Goal: Task Accomplishment & Management: Use online tool/utility

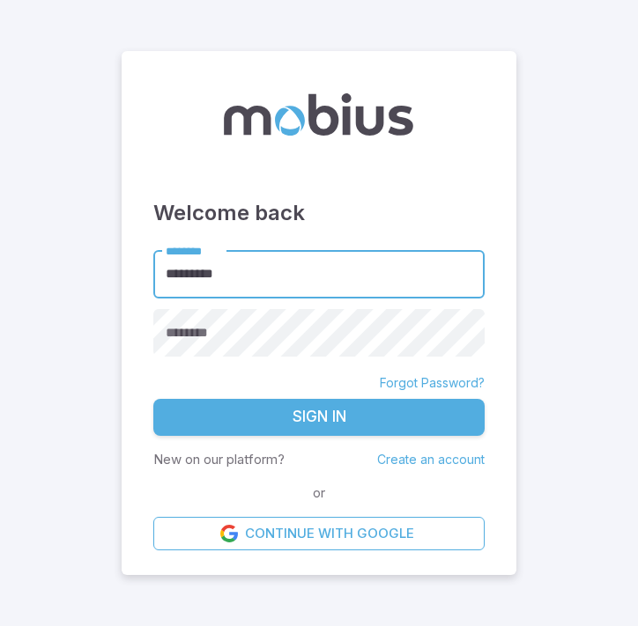
type input "*********"
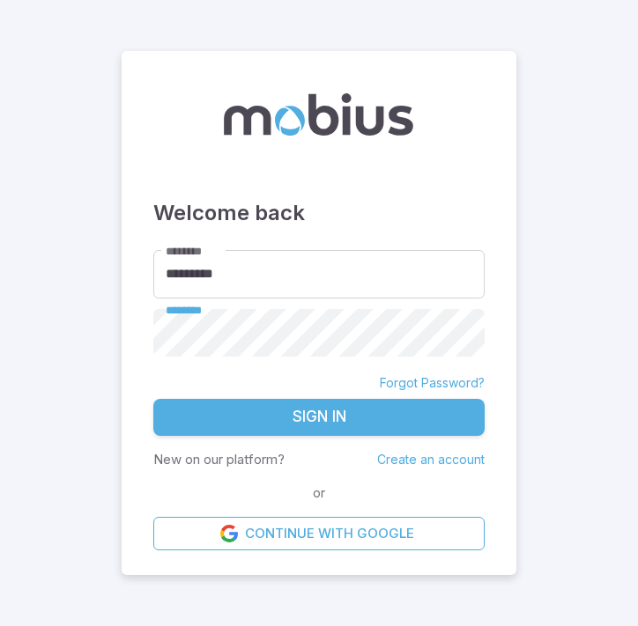
click at [153, 399] on button "Sign In" at bounding box center [318, 417] width 331 height 37
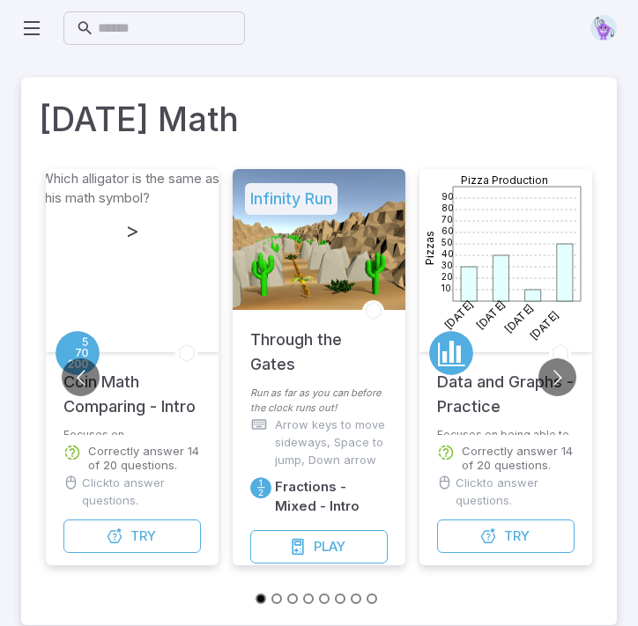
click at [39, 29] on icon at bounding box center [31, 28] width 21 height 21
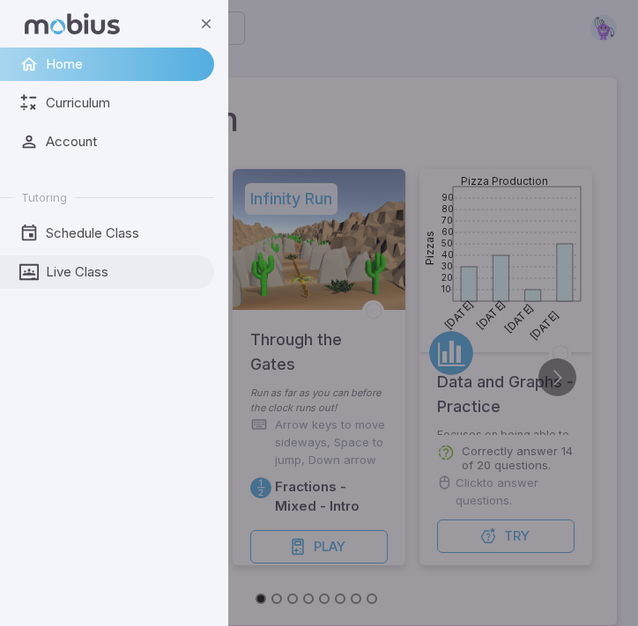
click at [41, 270] on link "Live Class" at bounding box center [107, 271] width 214 height 33
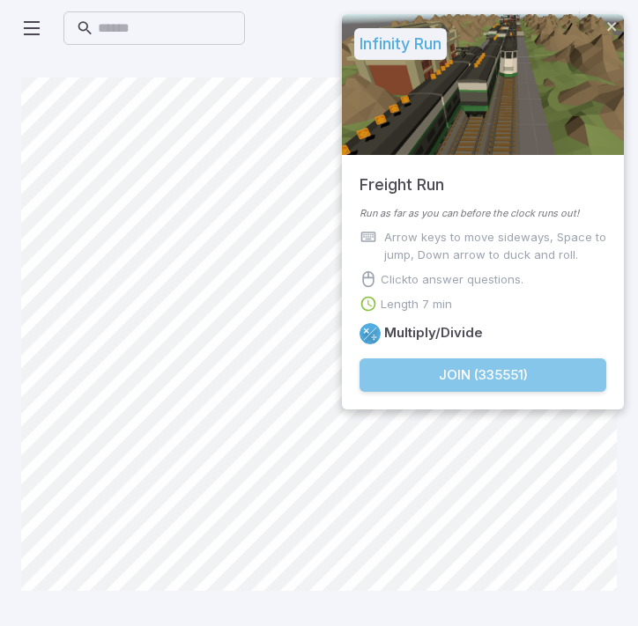
click at [447, 384] on button "Join ( 335551 )" at bounding box center [482, 375] width 247 height 33
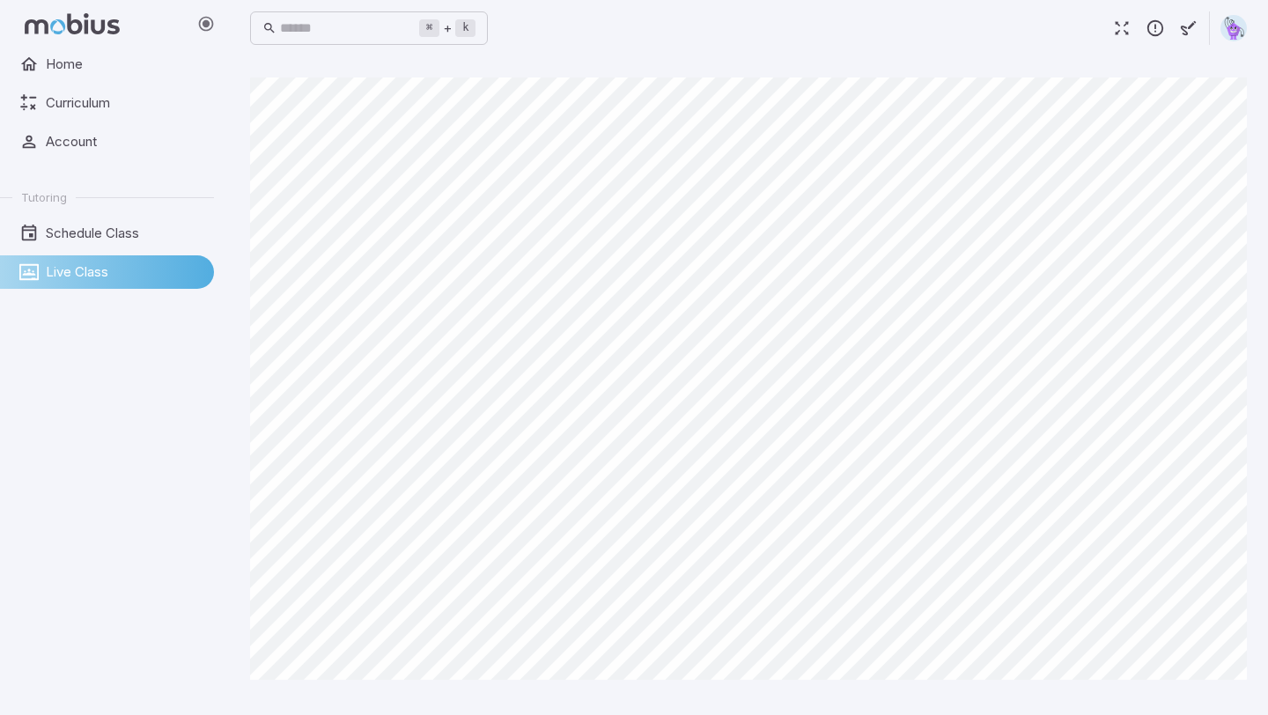
click at [162, 255] on link "Live Class" at bounding box center [107, 271] width 214 height 33
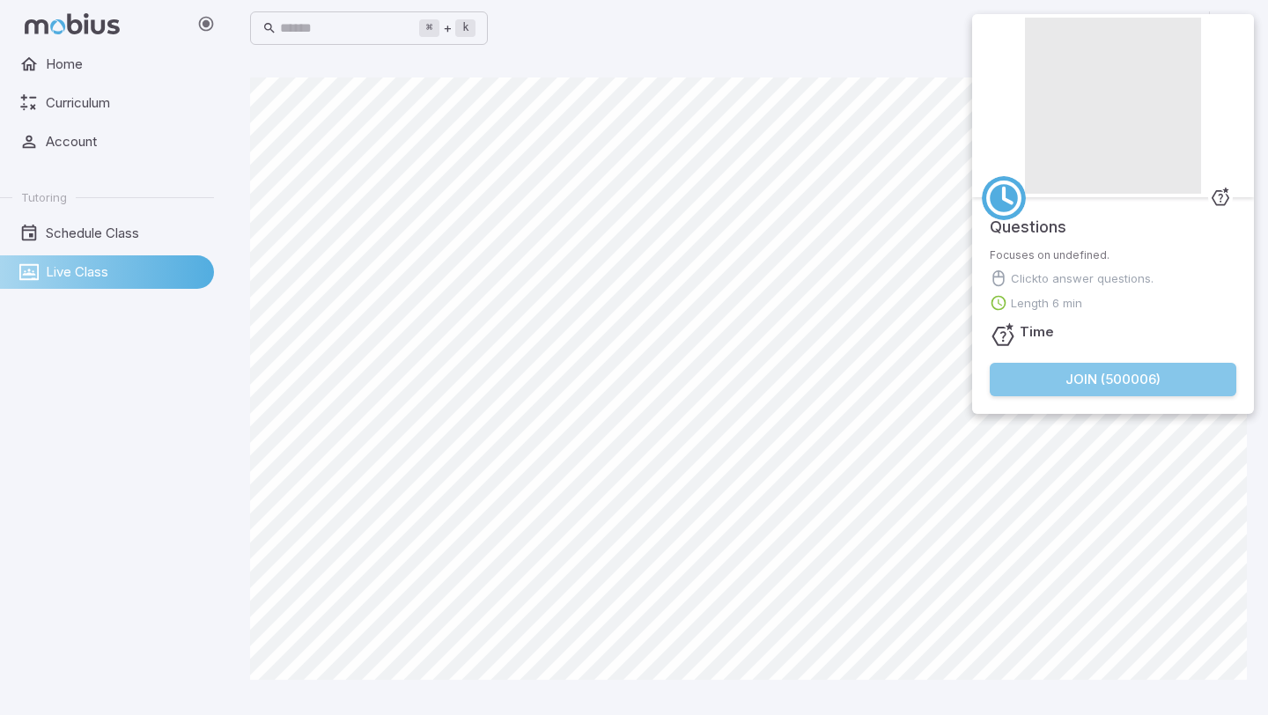
click at [637, 389] on button "Join ( 500006 )" at bounding box center [1113, 379] width 247 height 33
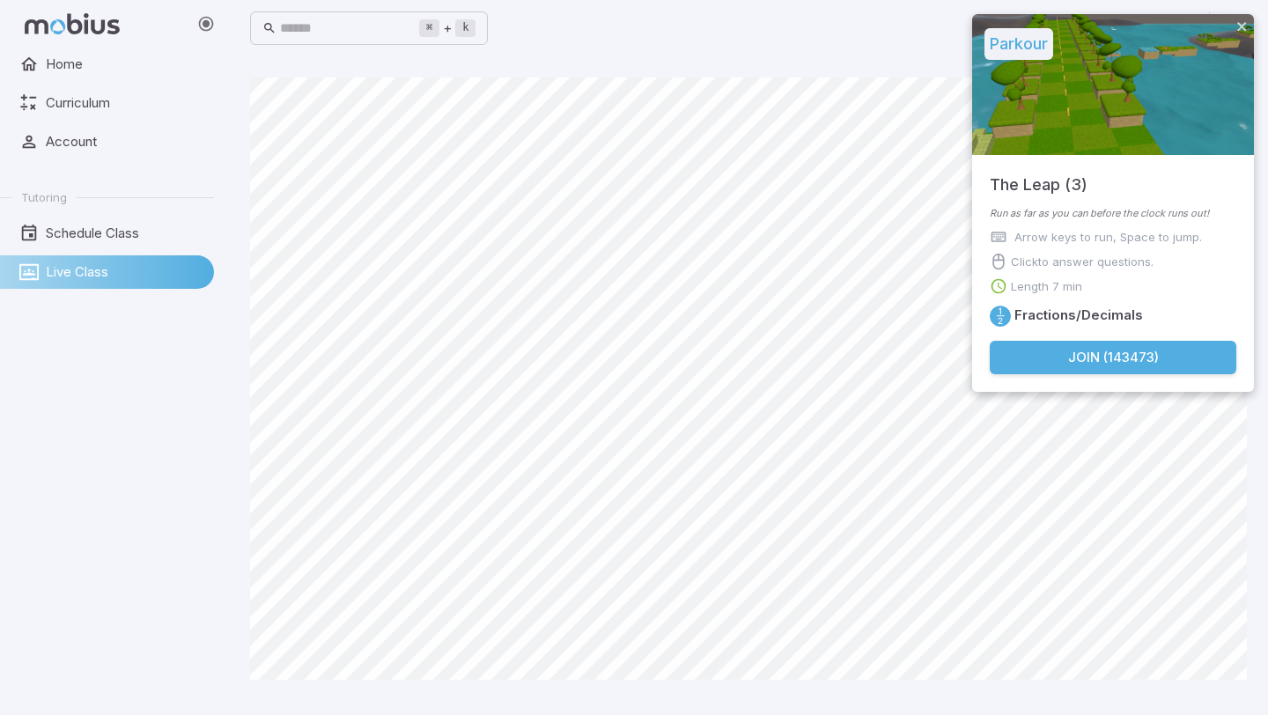
click at [637, 361] on button "Join ( 143473 )" at bounding box center [1113, 357] width 247 height 33
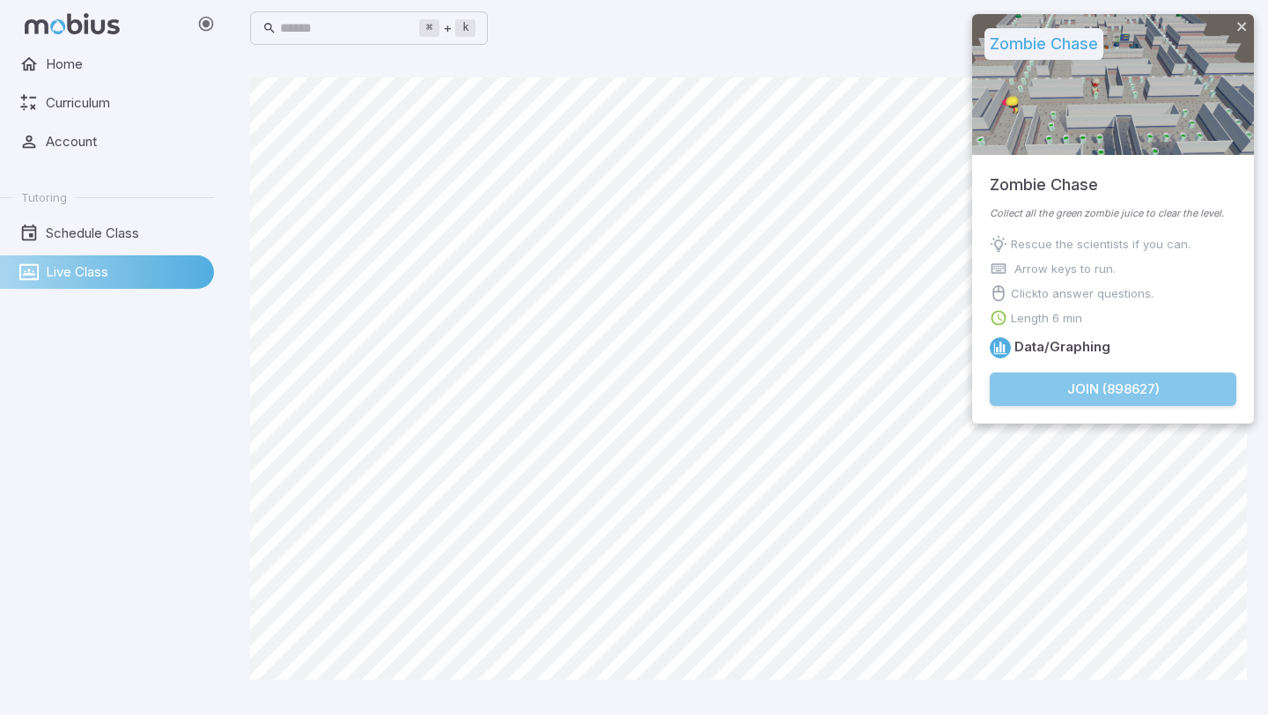
click at [637, 396] on button "Join ( 898627 )" at bounding box center [1113, 389] width 247 height 33
